Goal: Information Seeking & Learning: Learn about a topic

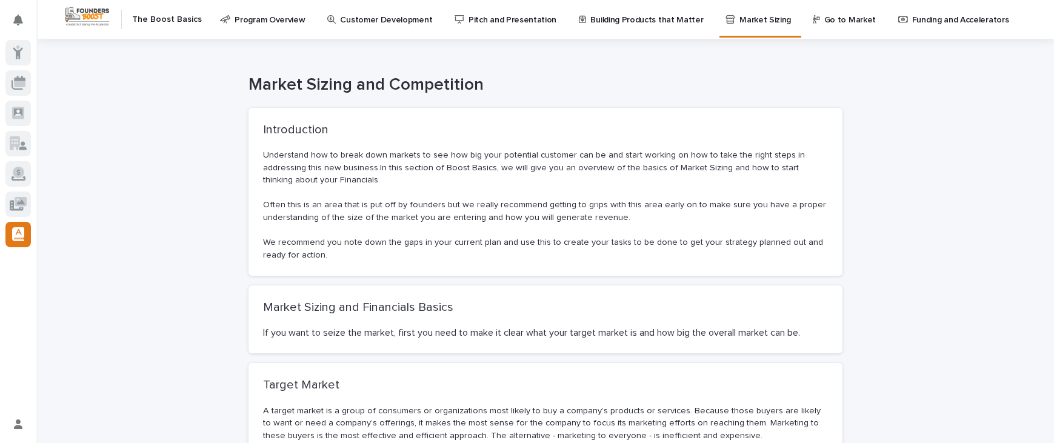
click at [563, 190] on p at bounding box center [545, 193] width 565 height 13
click at [682, 179] on p "Understand how to break down markets to see how big your potential customer can…" at bounding box center [545, 168] width 565 height 38
click at [282, 21] on p "Program Overview" at bounding box center [269, 12] width 70 height 25
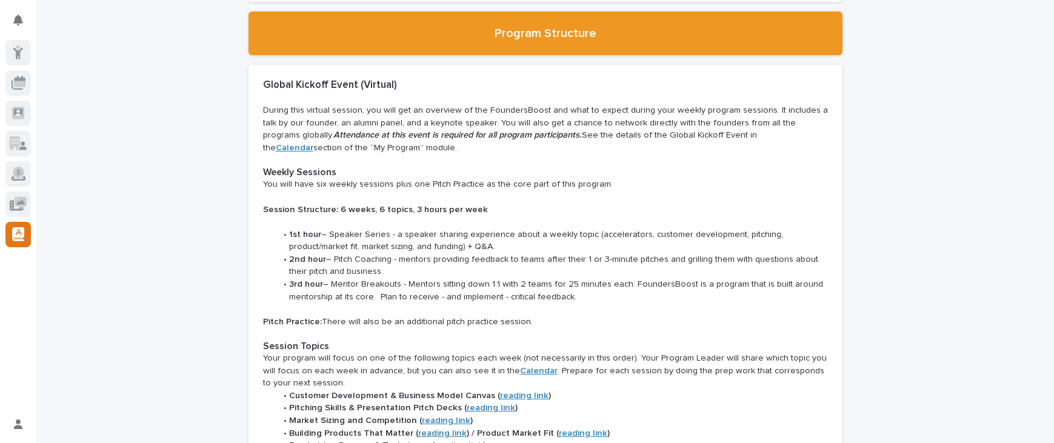
scroll to position [436, 0]
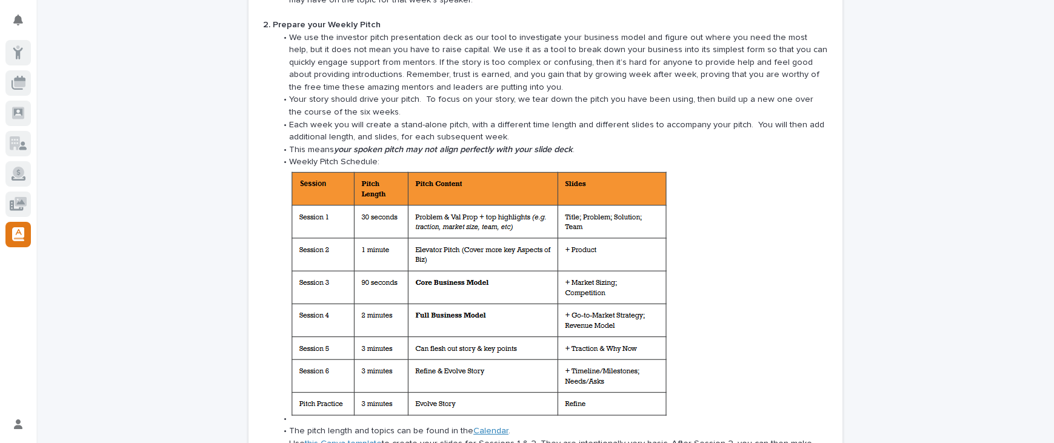
scroll to position [1284, 0]
click at [772, 277] on li at bounding box center [551, 296] width 551 height 257
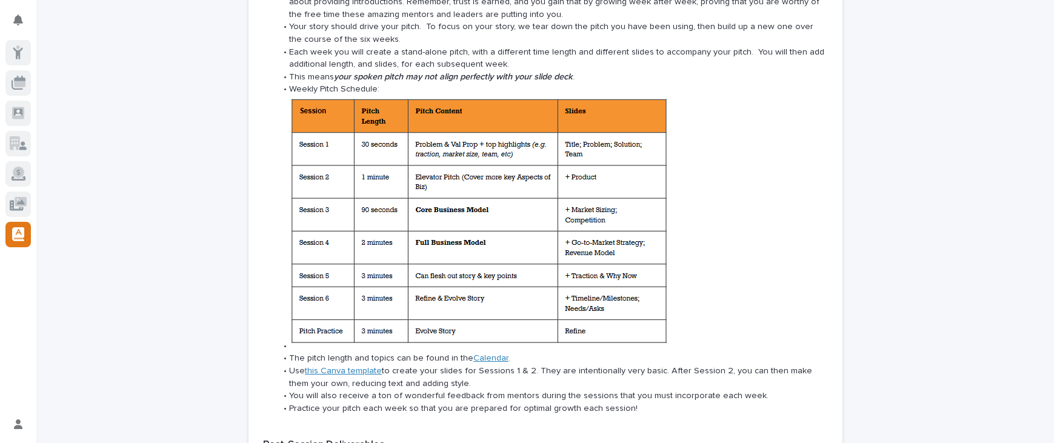
scroll to position [1381, 0]
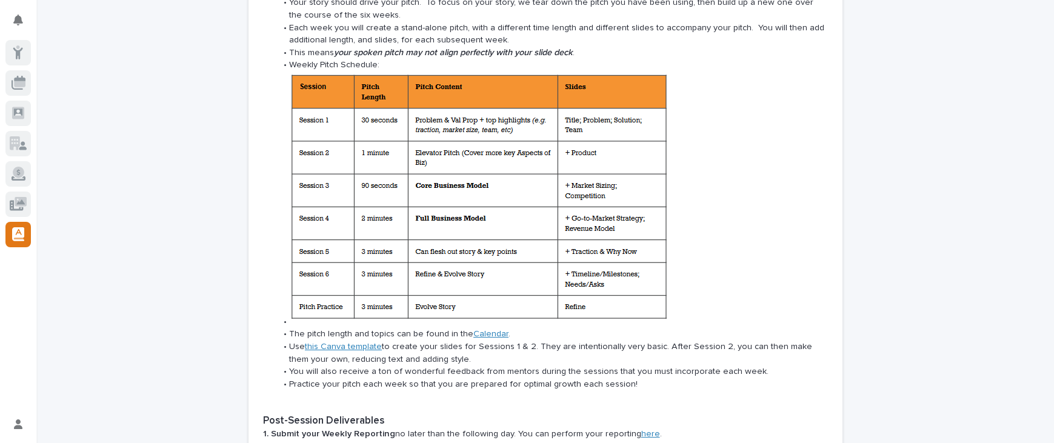
click at [483, 330] on link "Calendar" at bounding box center [490, 334] width 35 height 8
click at [871, 242] on div "Loading... Saving… Loading... Saving… Loading... Saving… Loading... Saving… Loa…" at bounding box center [544, 17] width 1017 height 2720
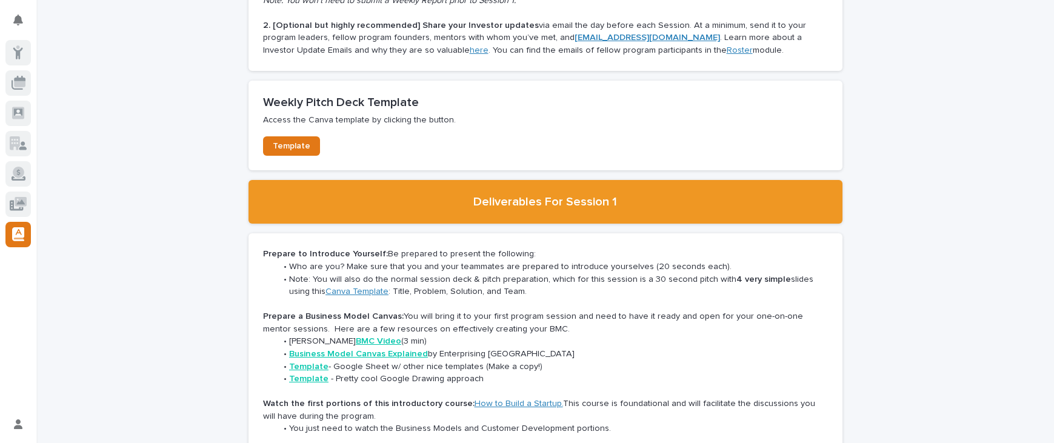
scroll to position [1890, 0]
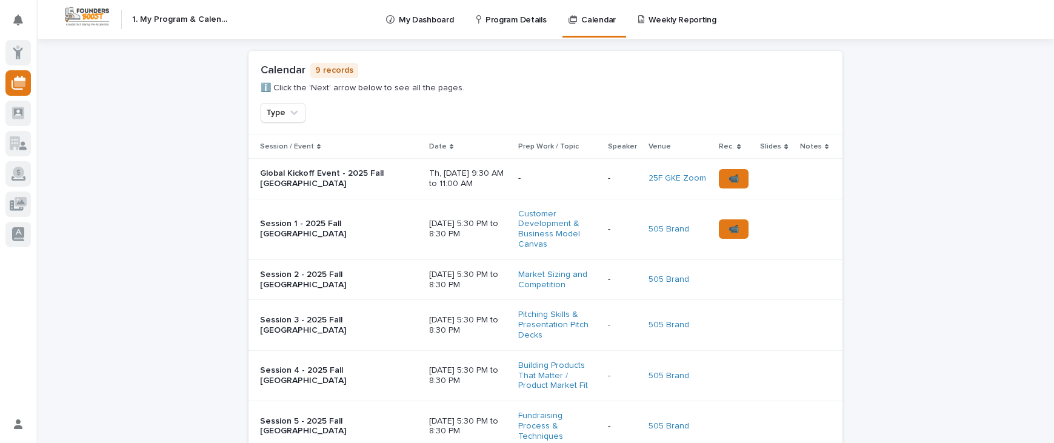
click at [888, 322] on div "Loading... Saving… Loading... Saving… Loading... Saving… Loading... Saving… Loa…" at bounding box center [544, 366] width 1017 height 654
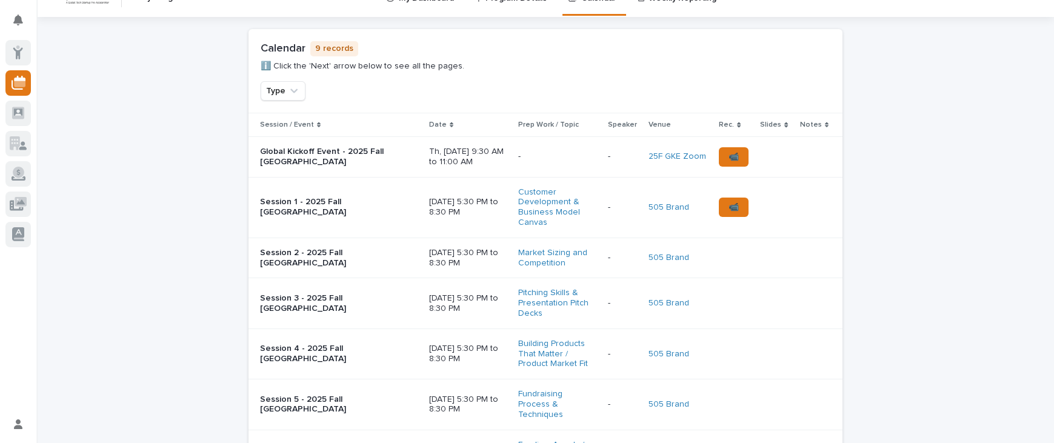
scroll to position [24, 0]
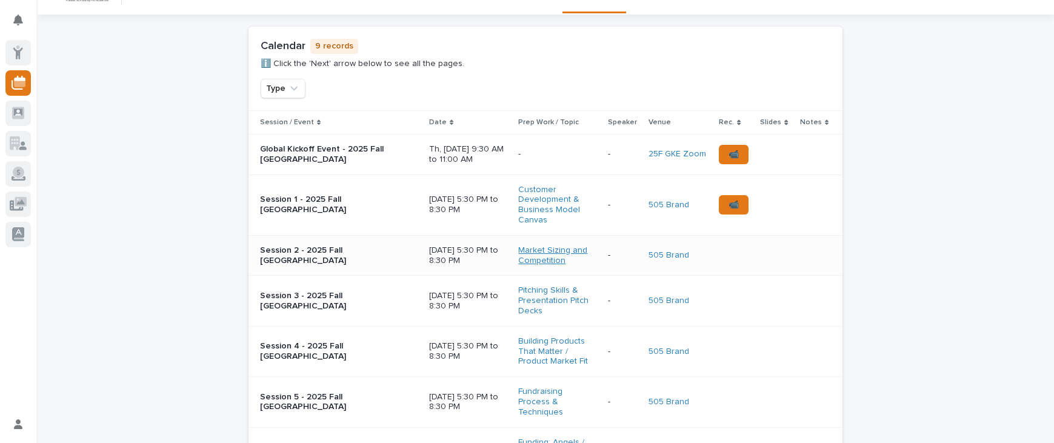
click at [548, 257] on link "Market Sizing and Competition" at bounding box center [556, 255] width 76 height 21
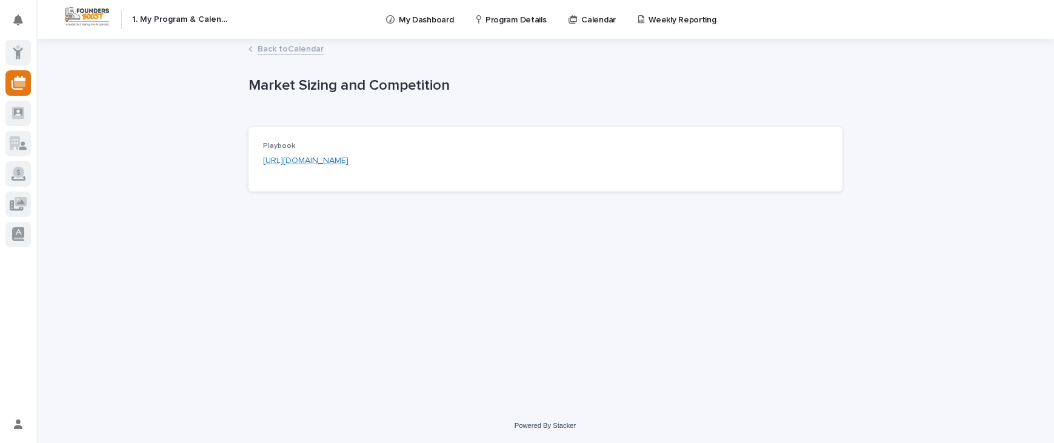
click at [594, 22] on p "Calendar" at bounding box center [598, 12] width 35 height 25
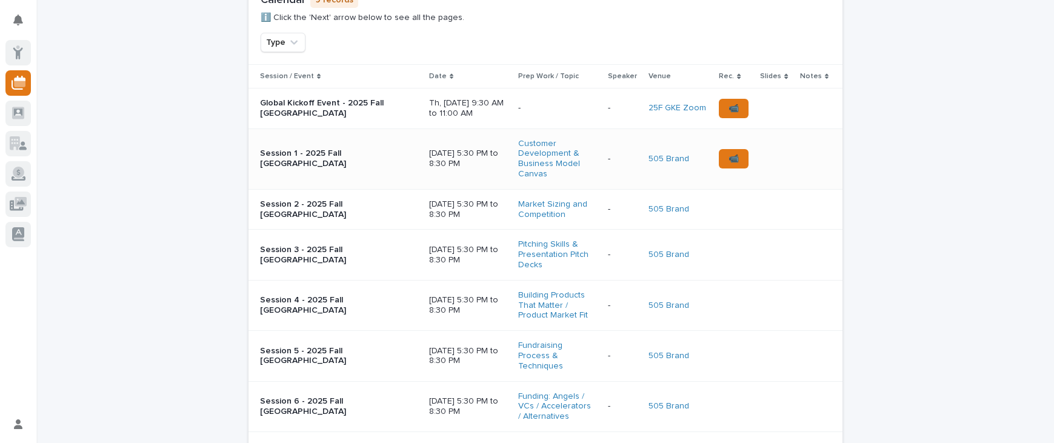
scroll to position [73, 0]
